Goal: Navigation & Orientation: Find specific page/section

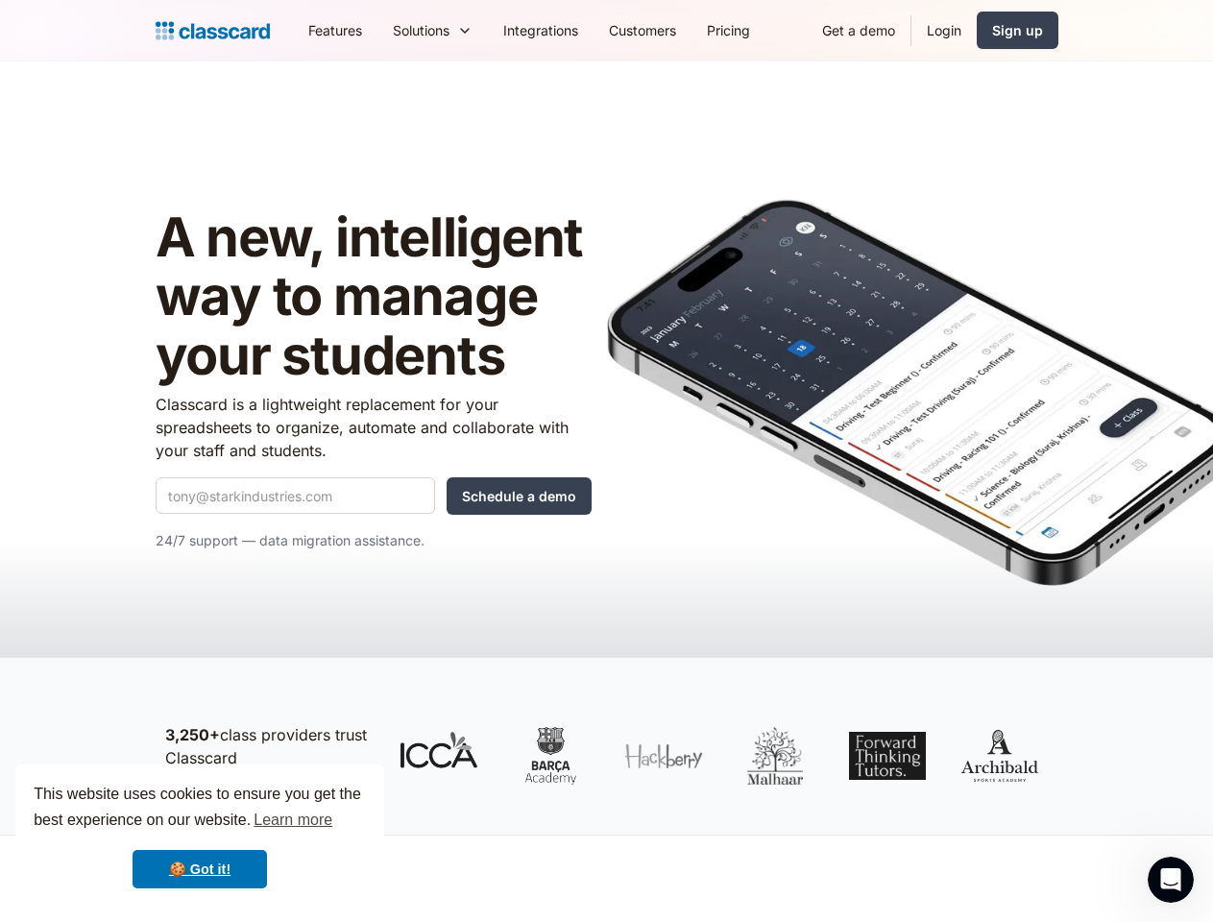
click at [607, 461] on img at bounding box center [919, 392] width 624 height 387
click at [200, 835] on div "This website uses cookies to ensure you get the best experience on our website.…" at bounding box center [199, 835] width 369 height 142
click at [675, 30] on nav "Features Resources Blog The latest industry news, updates and info. Customer st…" at bounding box center [675, 30] width 765 height 43
click at [393, 30] on div "Solutions" at bounding box center [421, 30] width 57 height 20
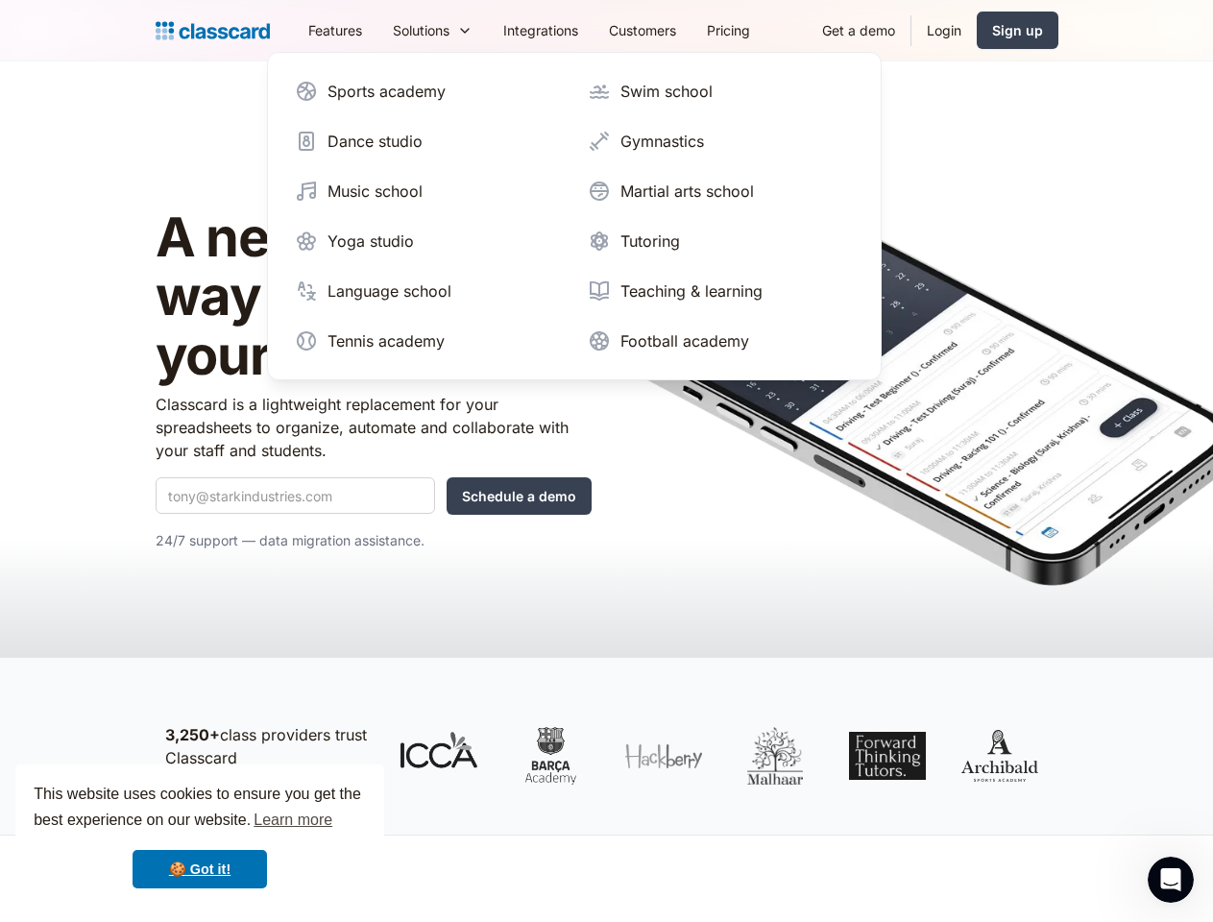
click at [1171, 880] on icon "Open Intercom Messenger" at bounding box center [1171, 880] width 32 height 32
